Goal: Navigation & Orientation: Find specific page/section

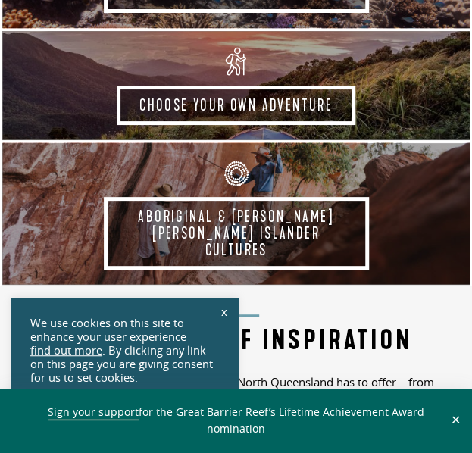
click at [227, 309] on link "x" at bounding box center [224, 311] width 21 height 33
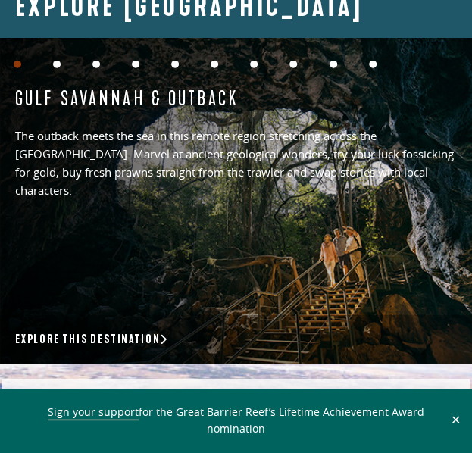
scroll to position [2316, 0]
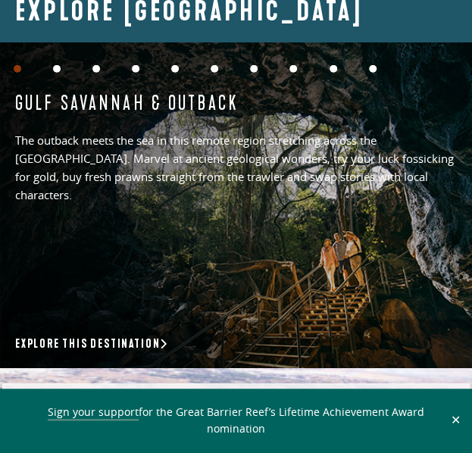
click at [56, 73] on button "2" at bounding box center [57, 69] width 8 height 8
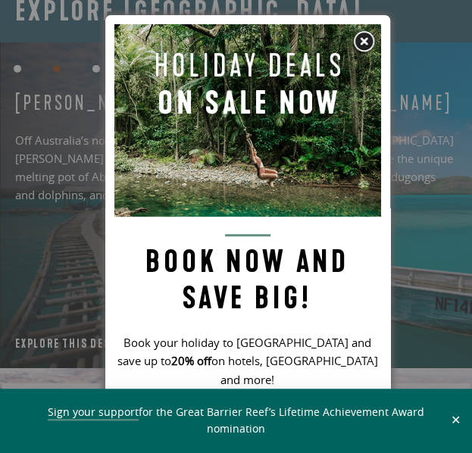
click at [359, 40] on img at bounding box center [363, 41] width 23 height 23
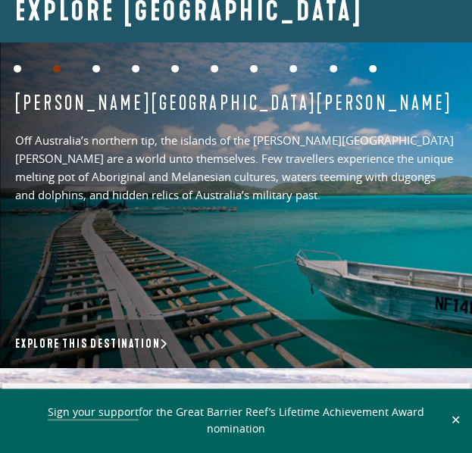
click at [96, 73] on button "3" at bounding box center [96, 69] width 8 height 8
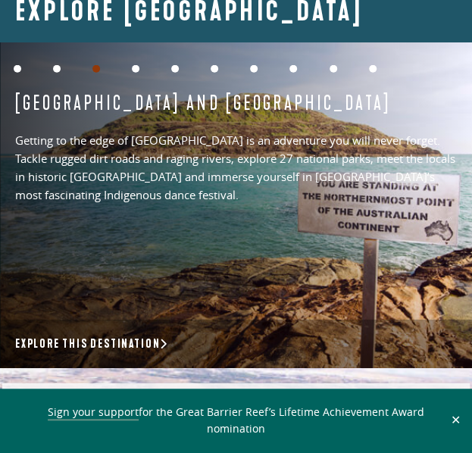
click at [139, 77] on li "4" at bounding box center [149, 76] width 35 height 23
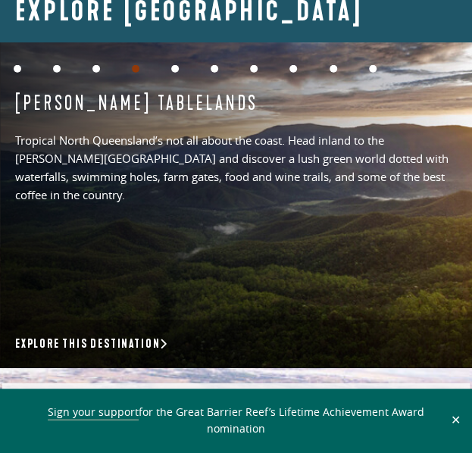
click at [176, 73] on button "5" at bounding box center [175, 69] width 8 height 8
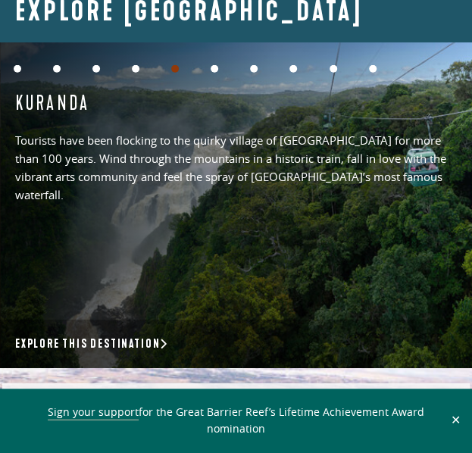
click at [218, 73] on button "6" at bounding box center [215, 69] width 8 height 8
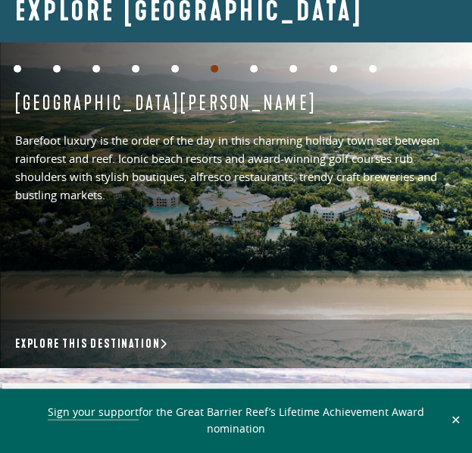
click at [255, 73] on button "7" at bounding box center [254, 69] width 8 height 8
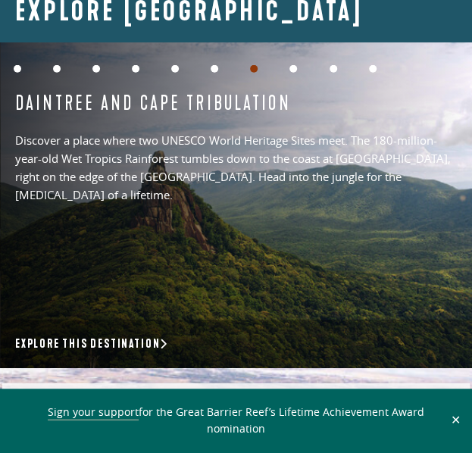
click at [291, 73] on button "8" at bounding box center [294, 69] width 8 height 8
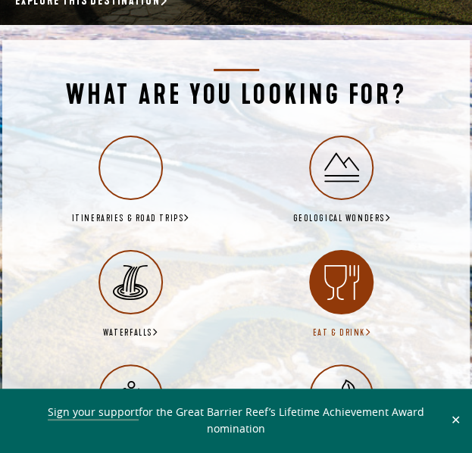
scroll to position [2659, 0]
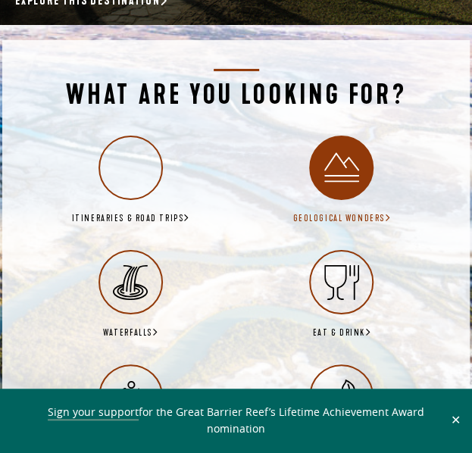
click at [337, 185] on icon at bounding box center [341, 167] width 35 height 35
